Goal: Find specific page/section: Find specific page/section

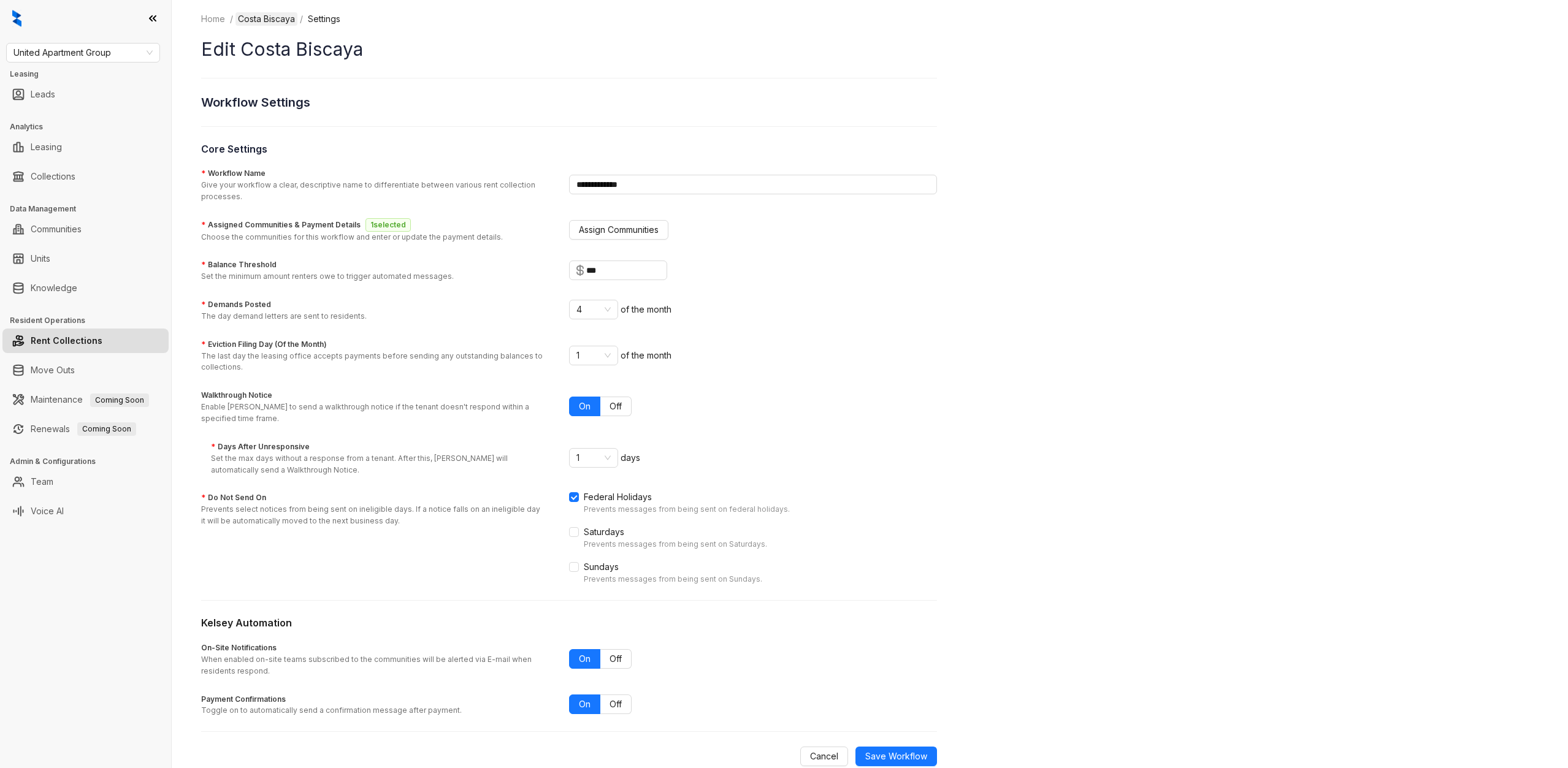
click at [276, 18] on link "Costa Biscaya" at bounding box center [266, 19] width 62 height 14
click at [102, 348] on link "Rent Collections" at bounding box center [67, 341] width 72 height 25
